Goal: Information Seeking & Learning: Learn about a topic

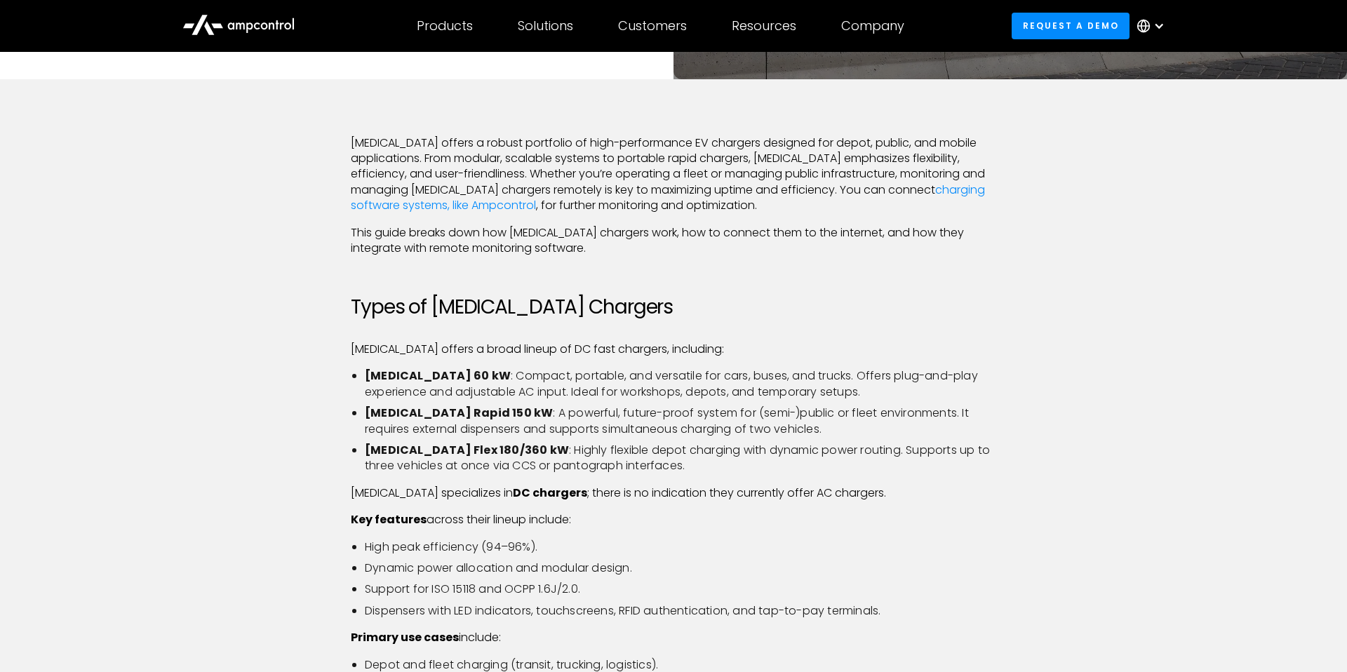
scroll to position [319, 0]
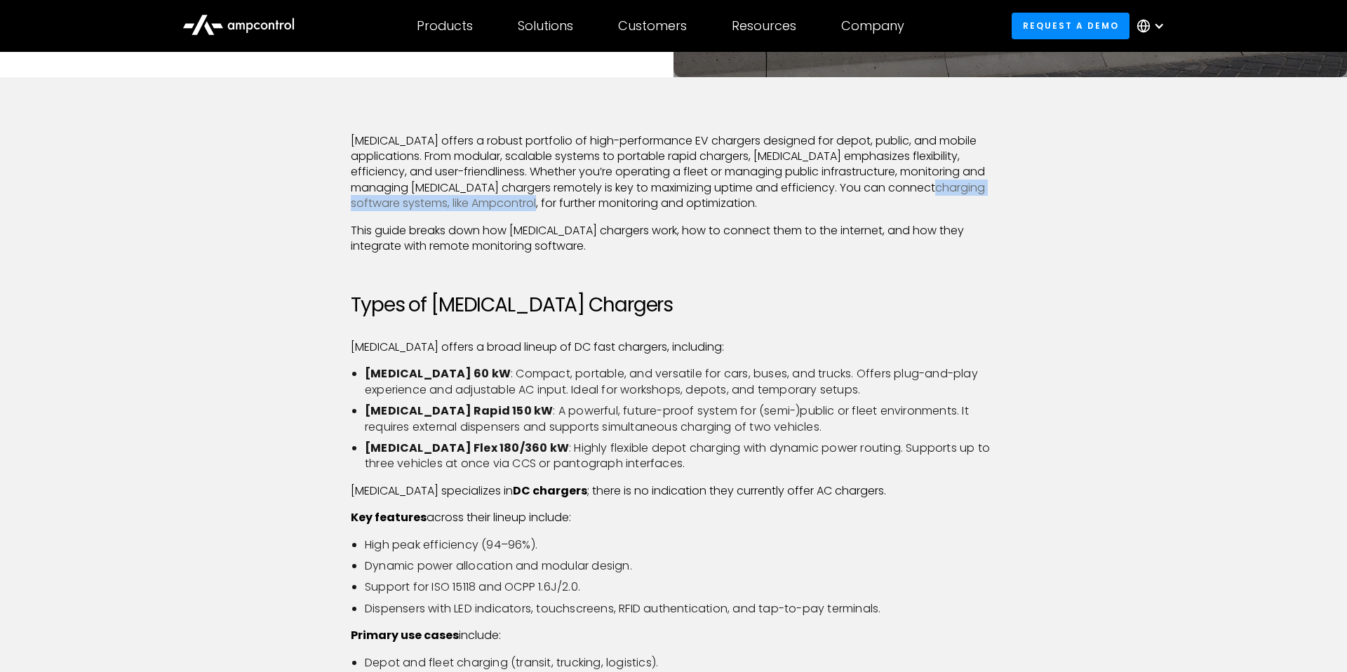
click at [936, 187] on link "charging software systems, like Ampcontrol" at bounding box center [668, 196] width 634 height 32
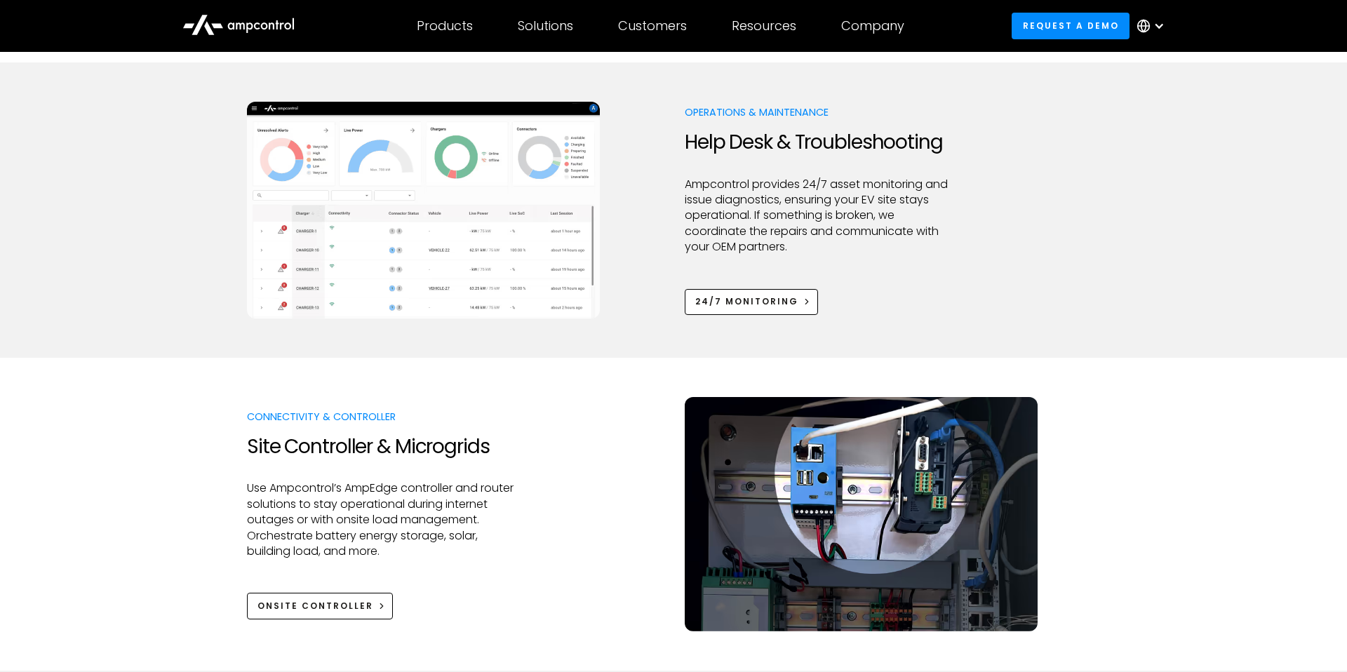
scroll to position [1415, 0]
